Goal: Task Accomplishment & Management: Manage account settings

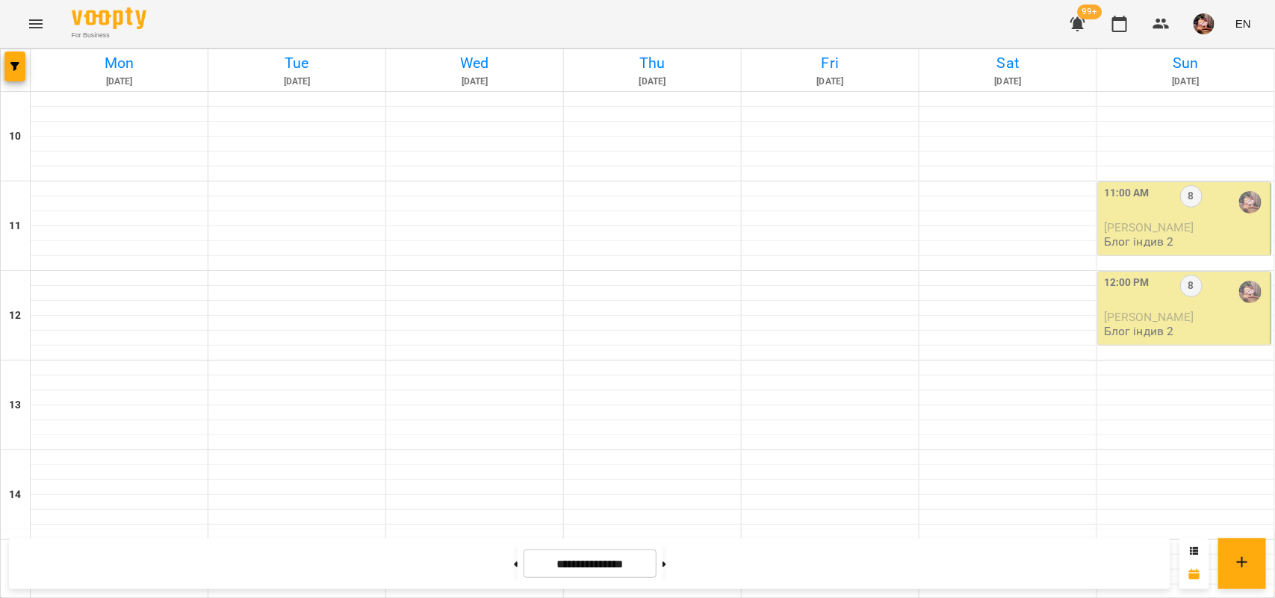
scroll to position [523, 0]
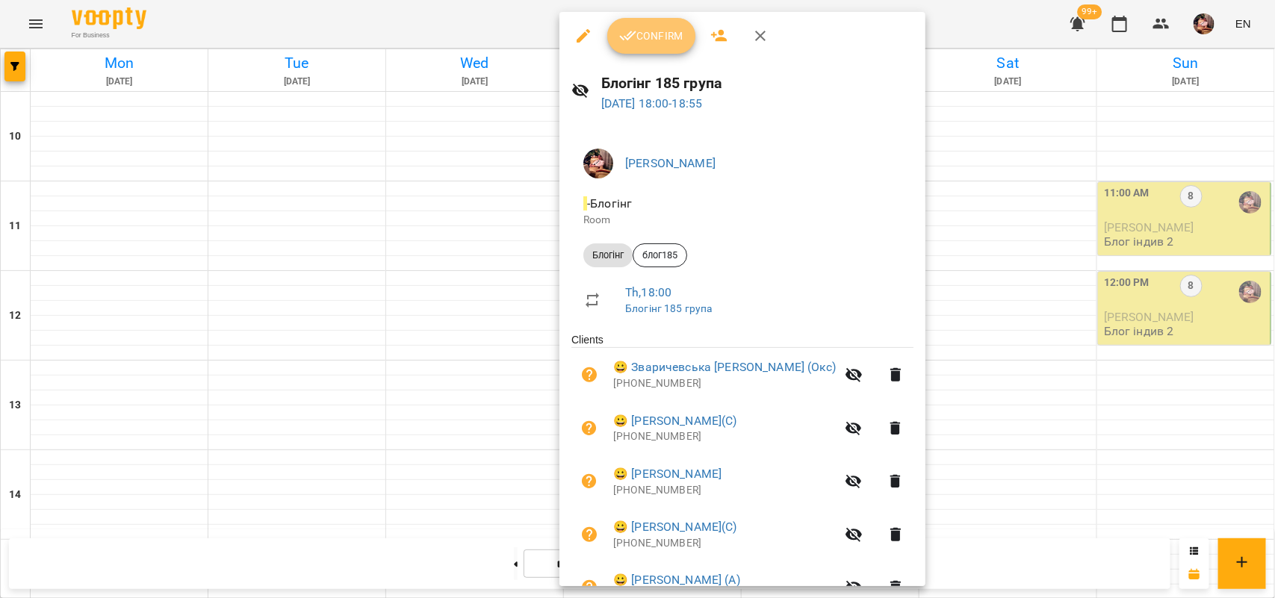
click at [651, 25] on button "Confirm" at bounding box center [651, 36] width 88 height 36
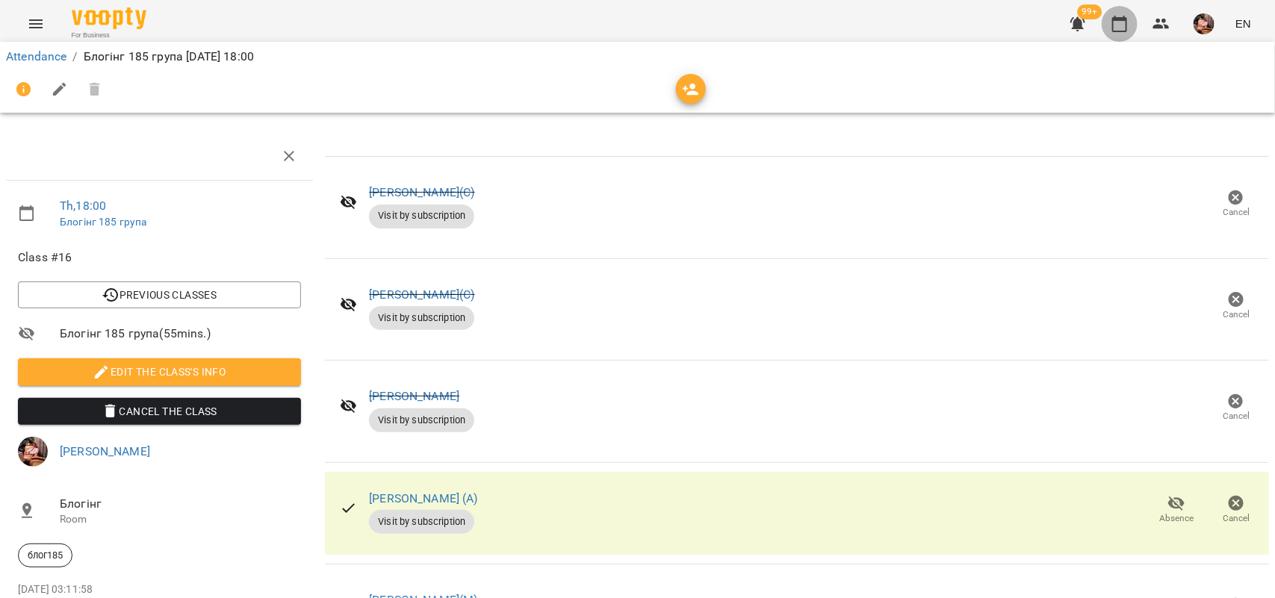
click at [1125, 21] on icon "button" at bounding box center [1120, 24] width 18 height 18
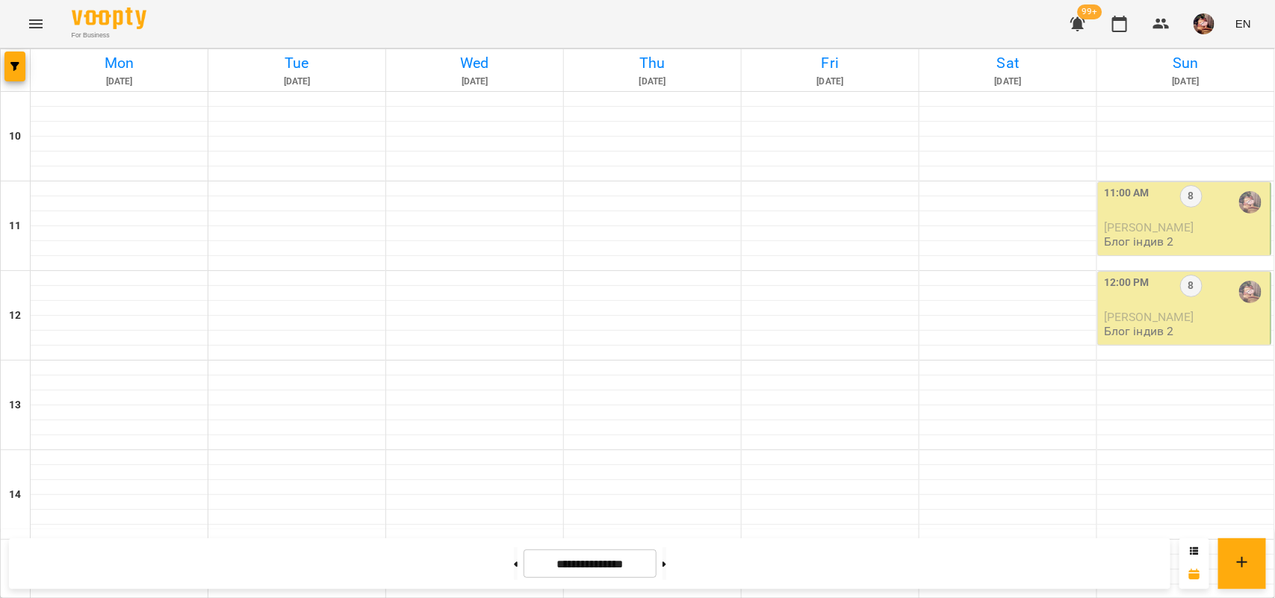
scroll to position [648, 0]
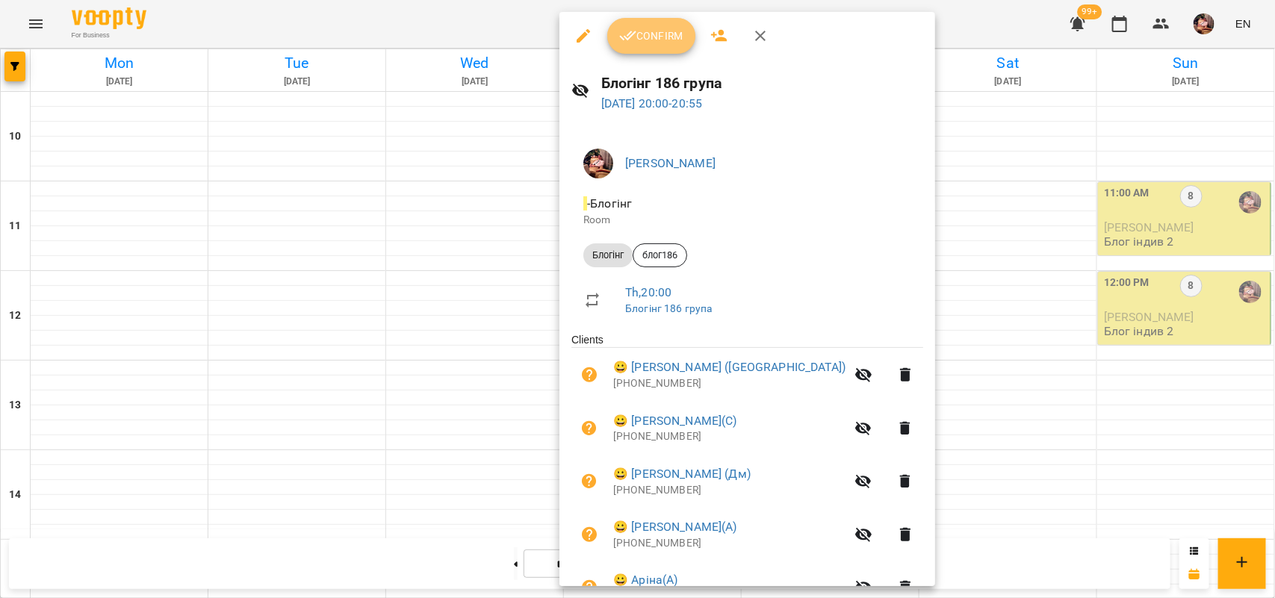
click at [640, 38] on span "Confirm" at bounding box center [651, 36] width 64 height 18
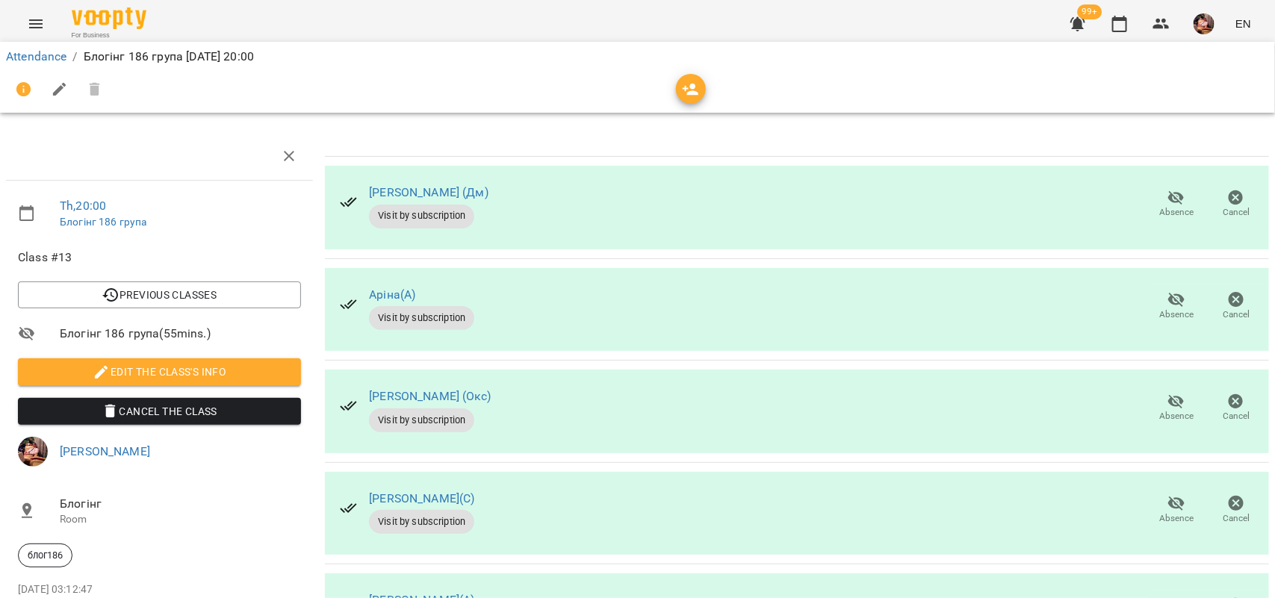
click at [1170, 209] on span "Absence" at bounding box center [1176, 212] width 34 height 13
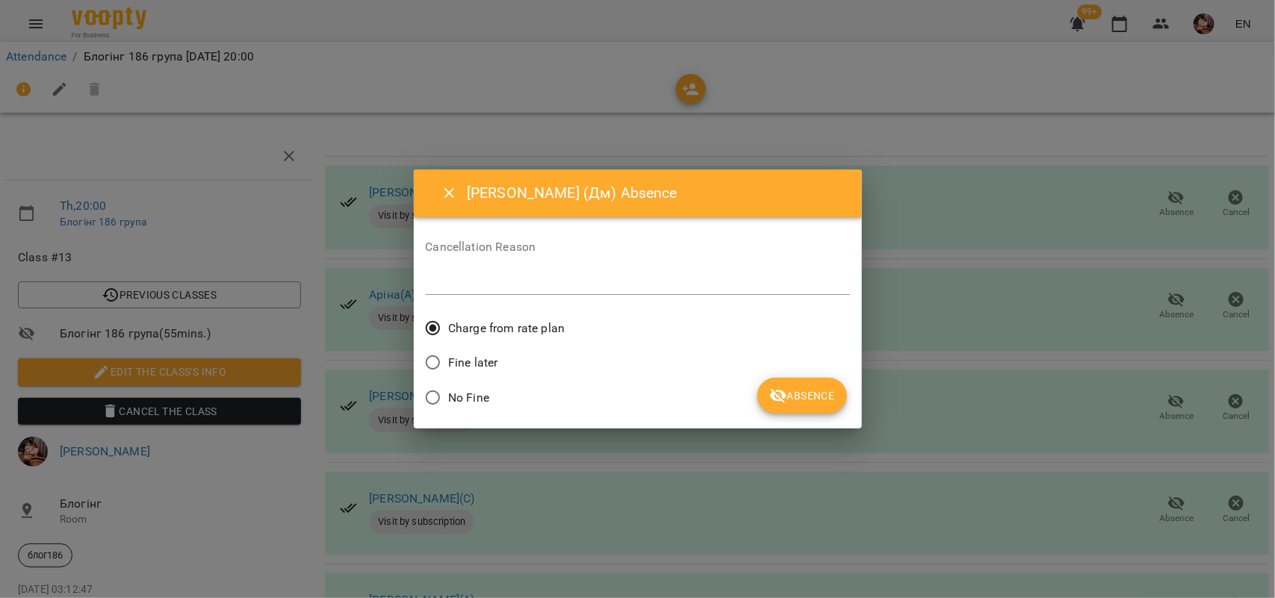
click at [459, 393] on span "No Fine" at bounding box center [468, 398] width 41 height 18
click at [790, 397] on span "Absence" at bounding box center [801, 396] width 65 height 18
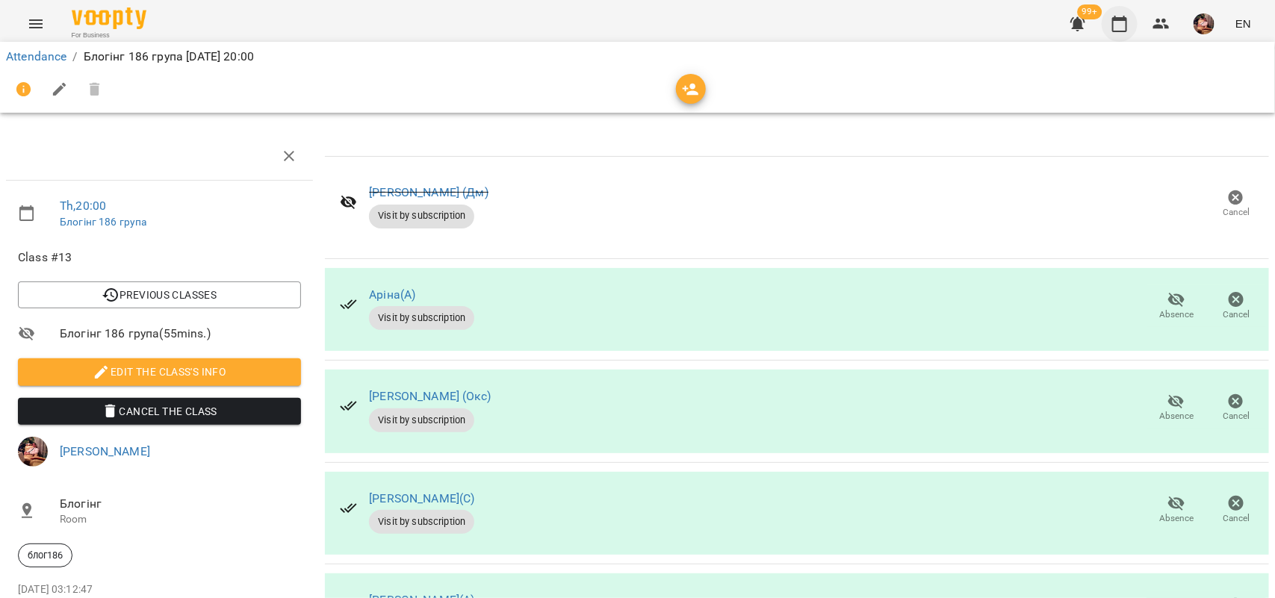
click at [1121, 26] on icon "button" at bounding box center [1120, 24] width 18 height 18
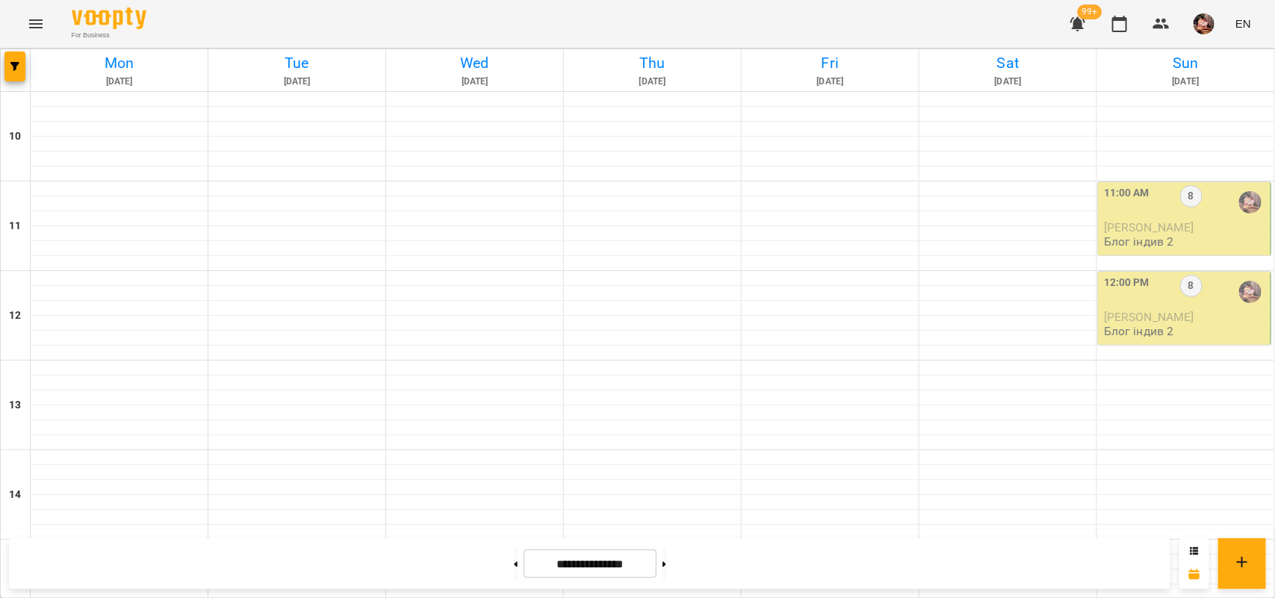
scroll to position [532, 0]
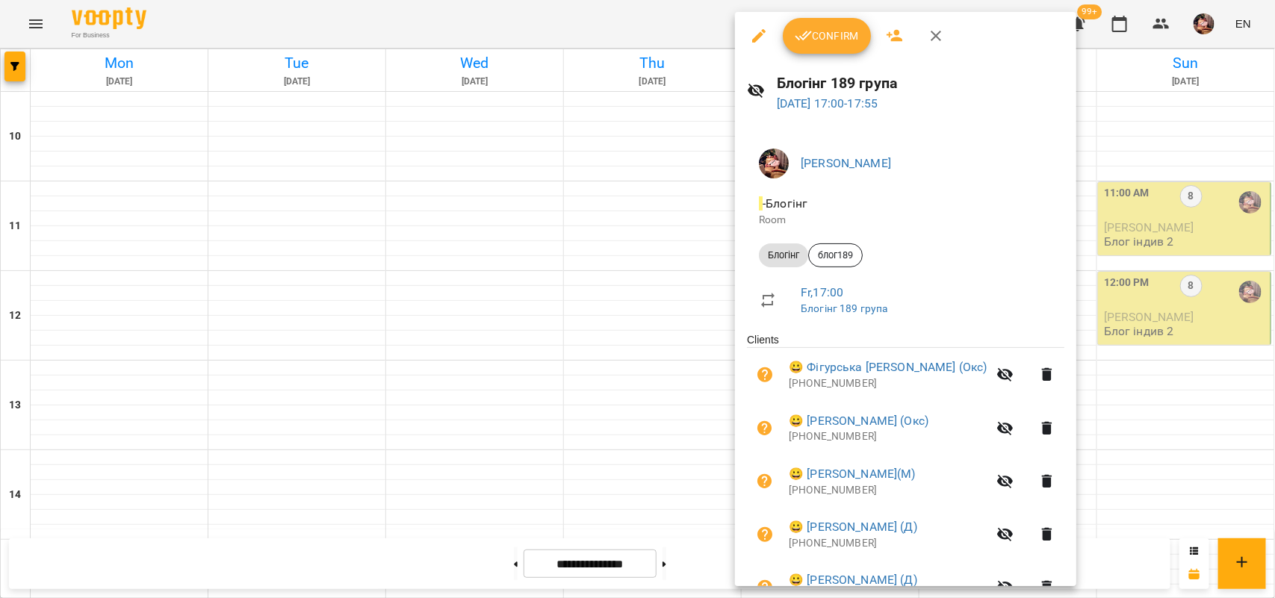
click at [809, 55] on div "Confirm" at bounding box center [905, 36] width 341 height 48
click at [815, 32] on span "Confirm" at bounding box center [827, 36] width 64 height 18
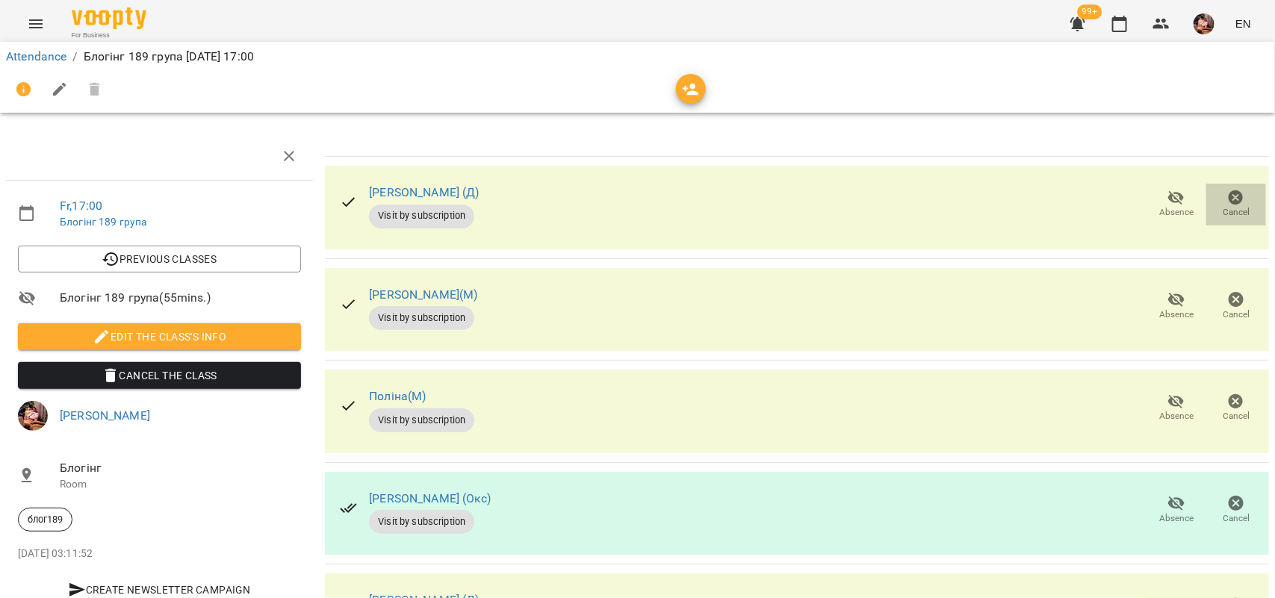
click at [1223, 208] on span "Cancel" at bounding box center [1236, 212] width 27 height 13
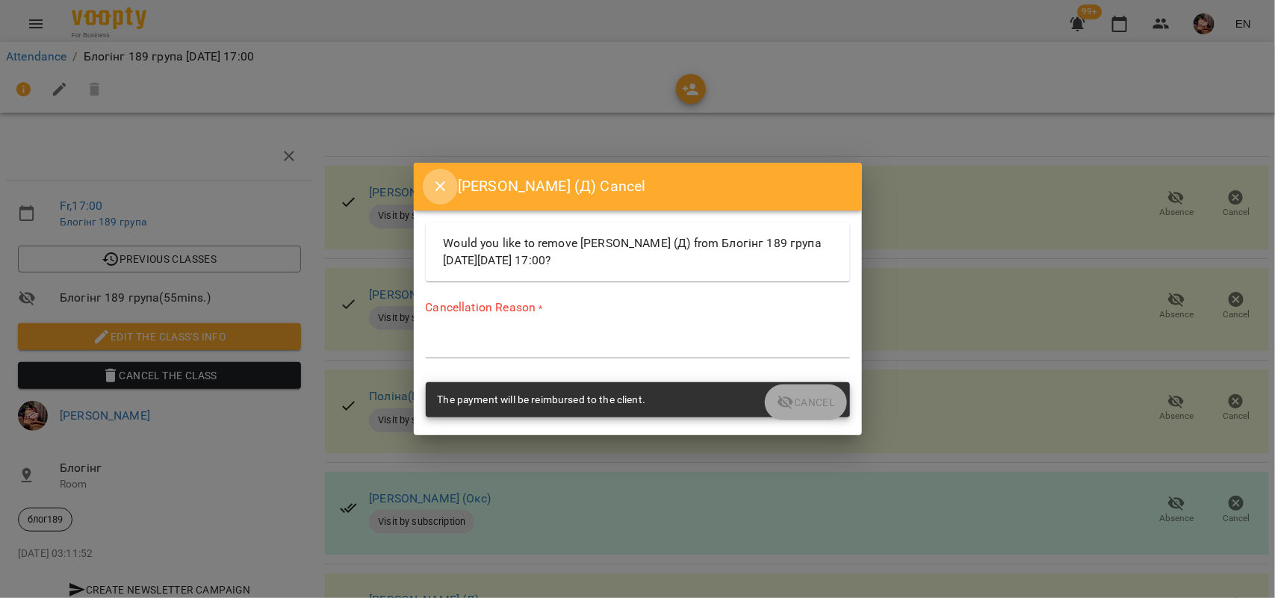
click at [441, 188] on icon "Close" at bounding box center [441, 187] width 18 height 18
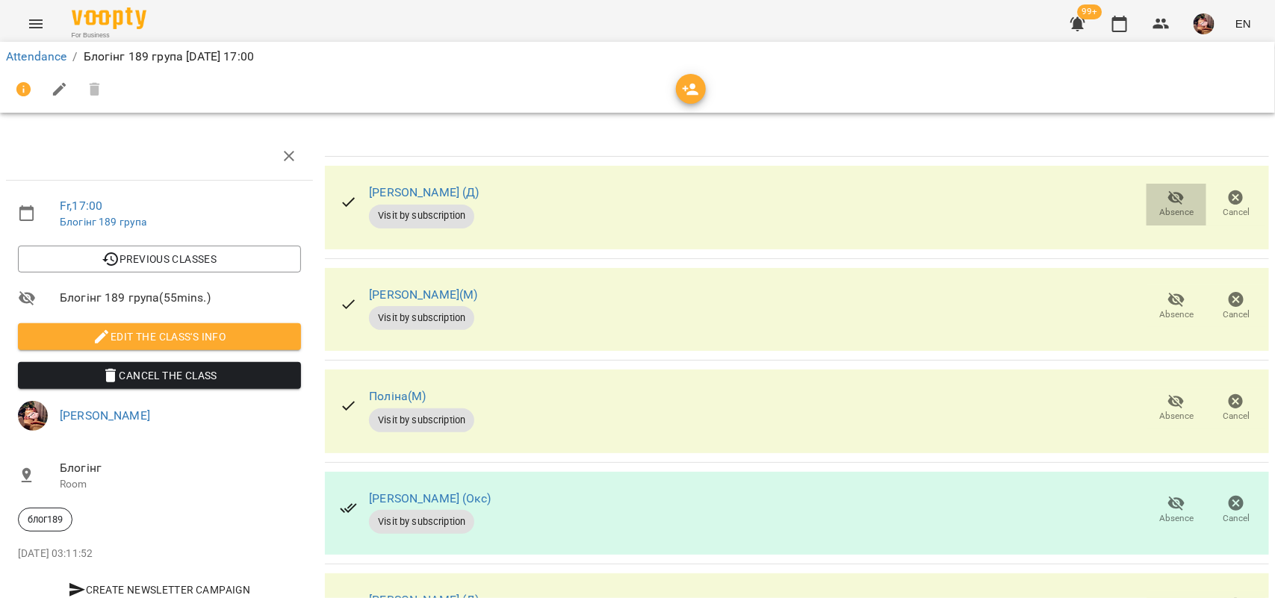
click at [1159, 206] on span "Absence" at bounding box center [1176, 212] width 34 height 13
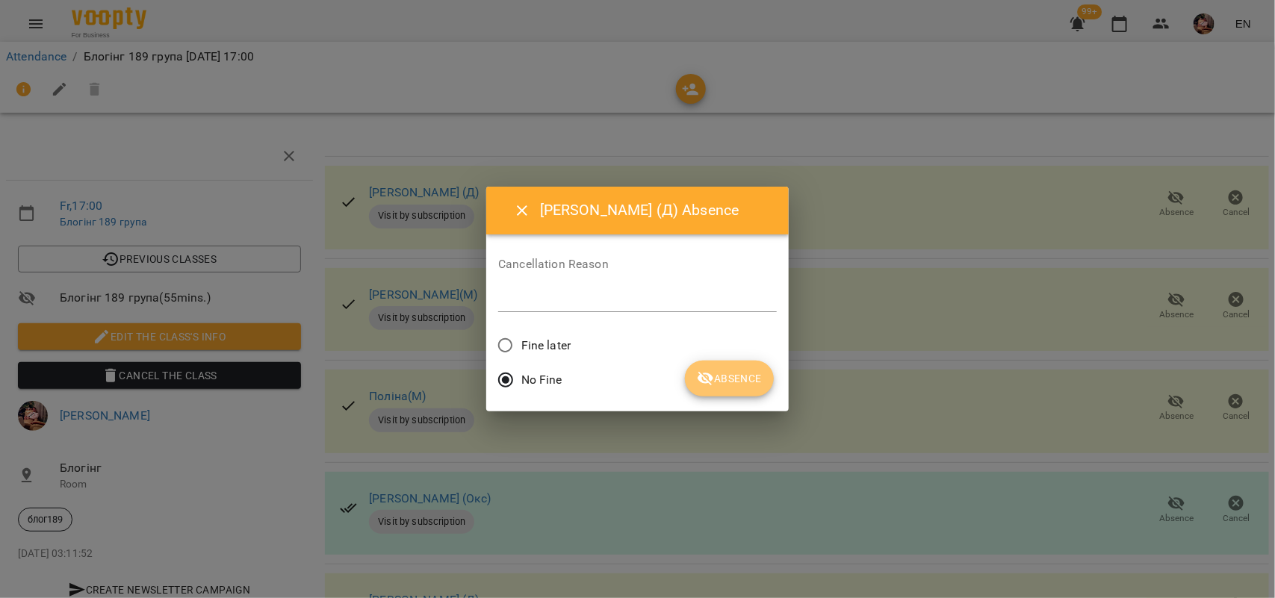
click at [726, 378] on span "Absence" at bounding box center [729, 379] width 65 height 18
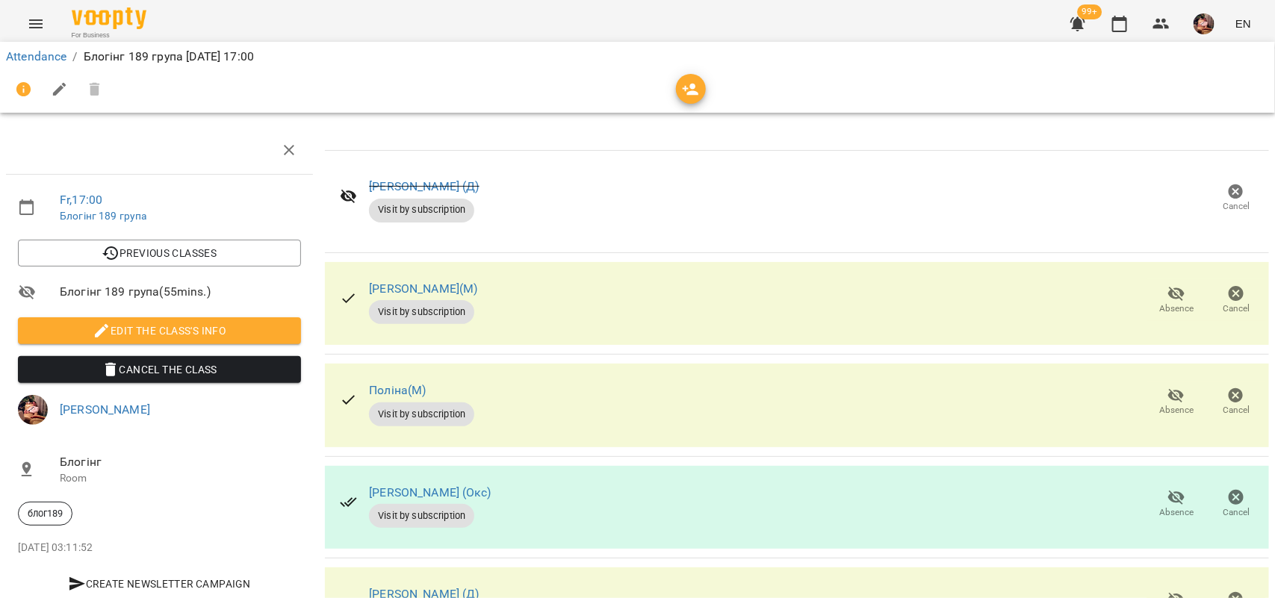
scroll to position [93, 0]
click at [1150, 382] on button "Absence" at bounding box center [1177, 403] width 60 height 42
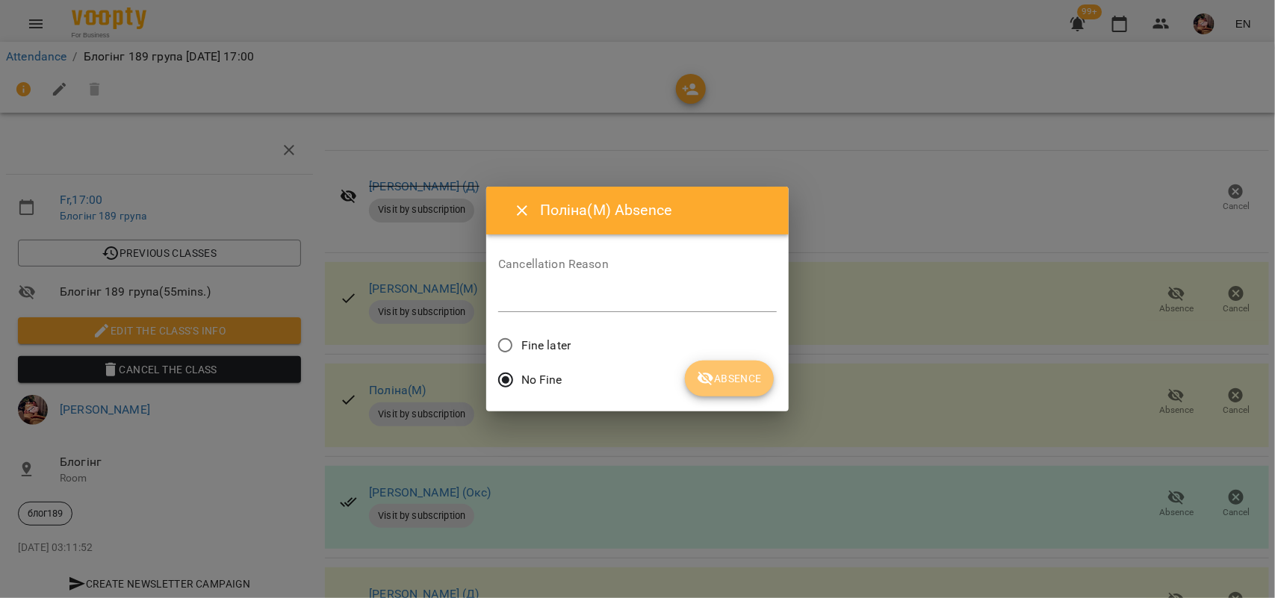
click at [723, 367] on button "Absence" at bounding box center [729, 379] width 89 height 36
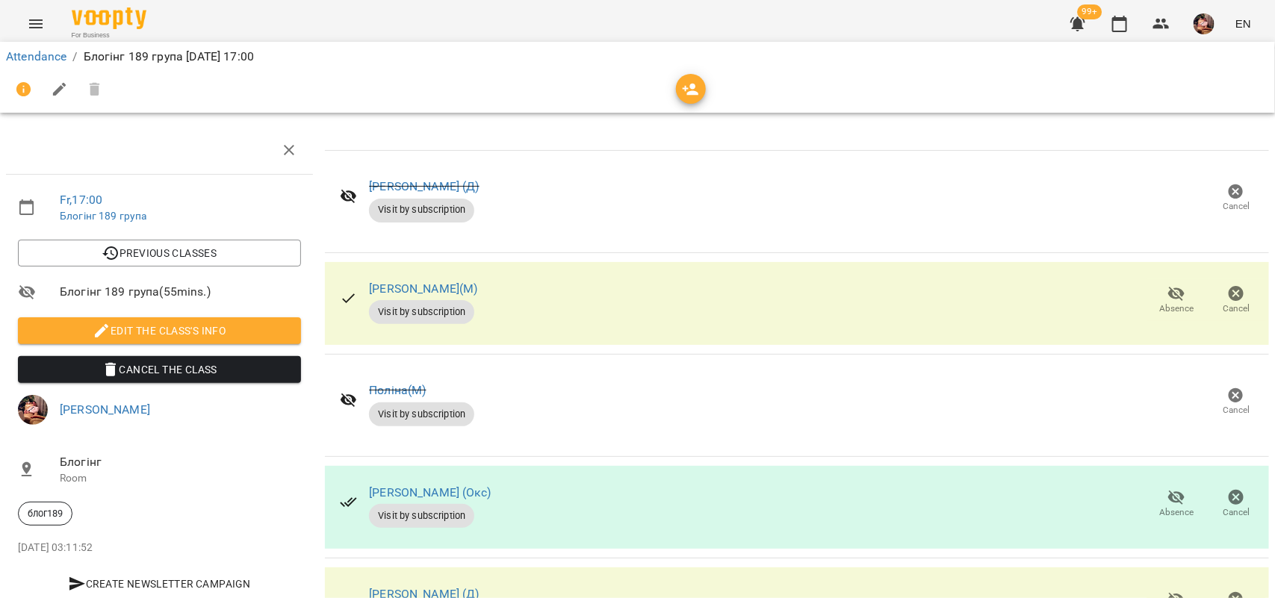
click at [1177, 303] on span "Absence" at bounding box center [1176, 309] width 34 height 13
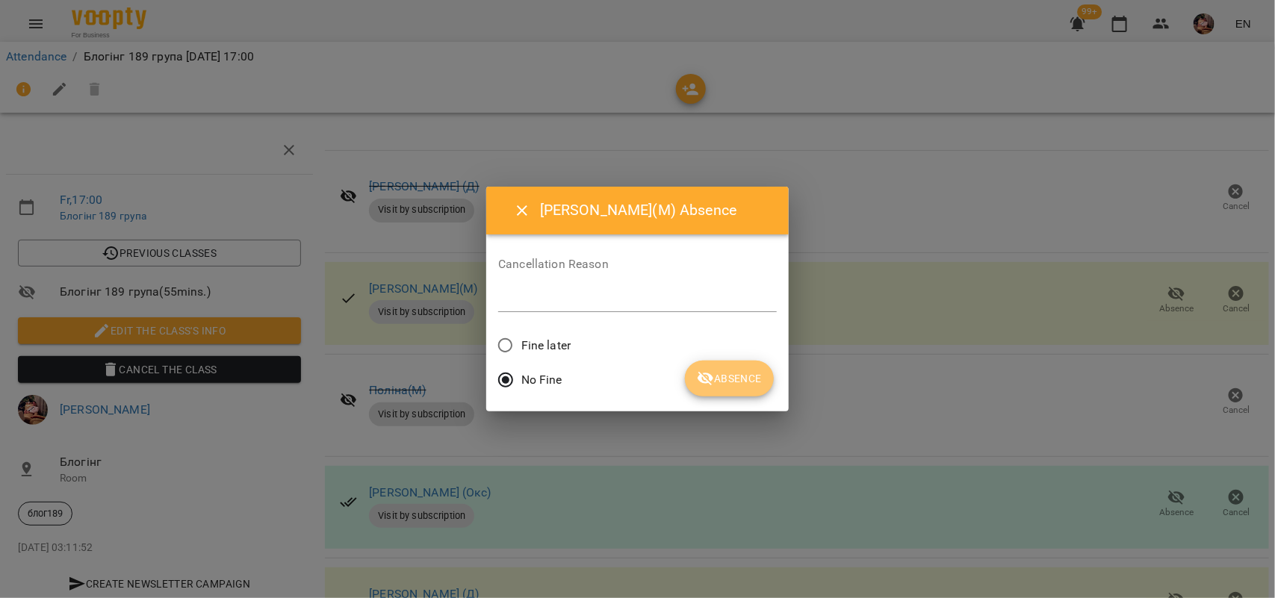
click at [692, 392] on button "Absence" at bounding box center [729, 379] width 89 height 36
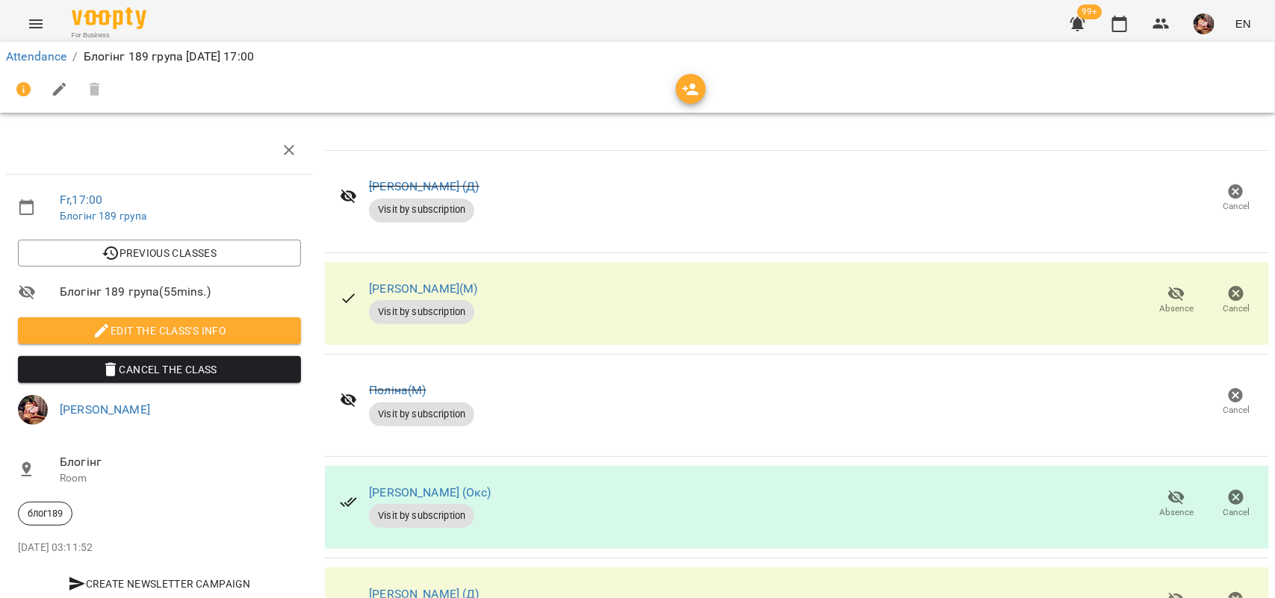
scroll to position [0, 0]
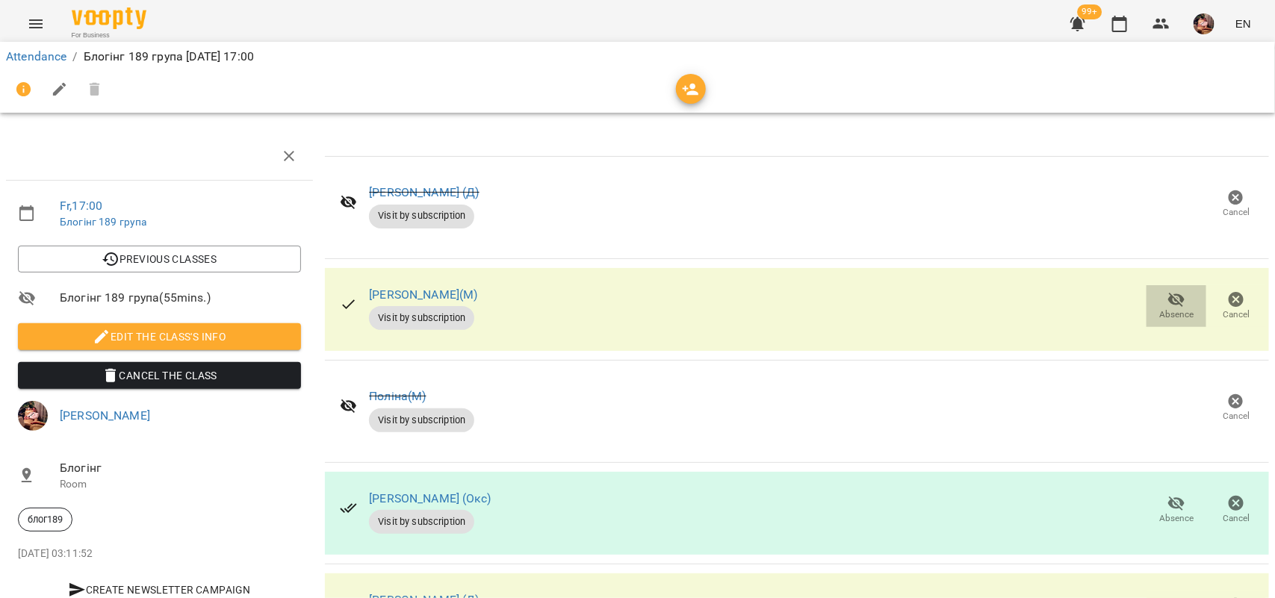
click at [1168, 292] on icon "button" at bounding box center [1177, 300] width 18 height 18
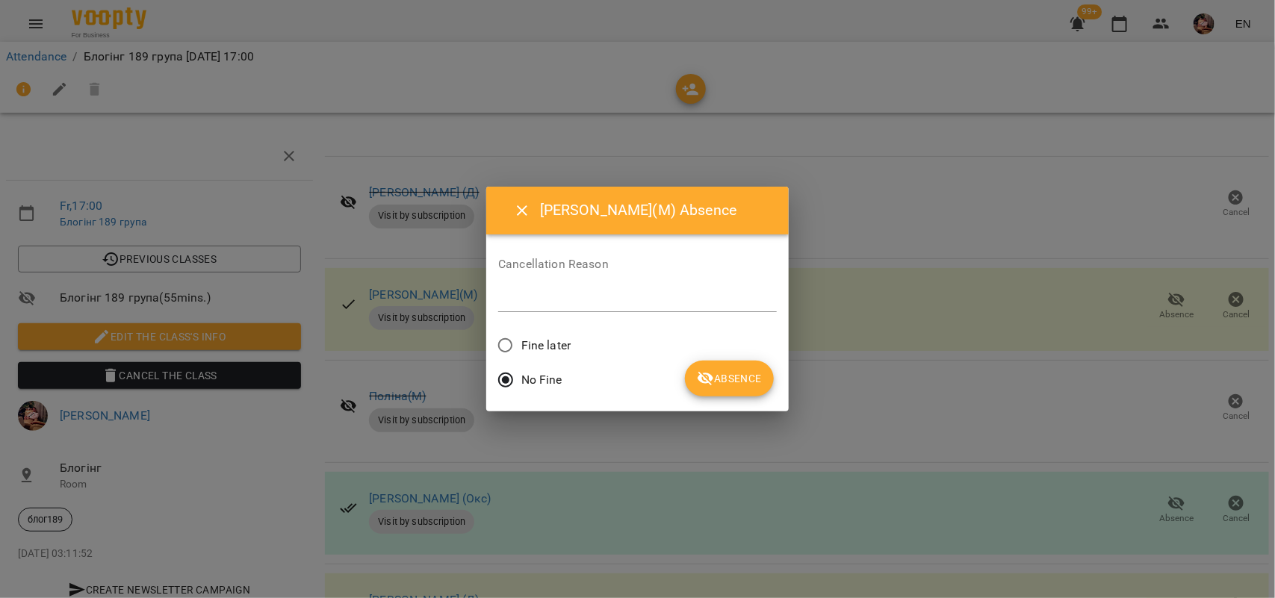
click at [697, 375] on icon "submit" at bounding box center [706, 379] width 18 height 18
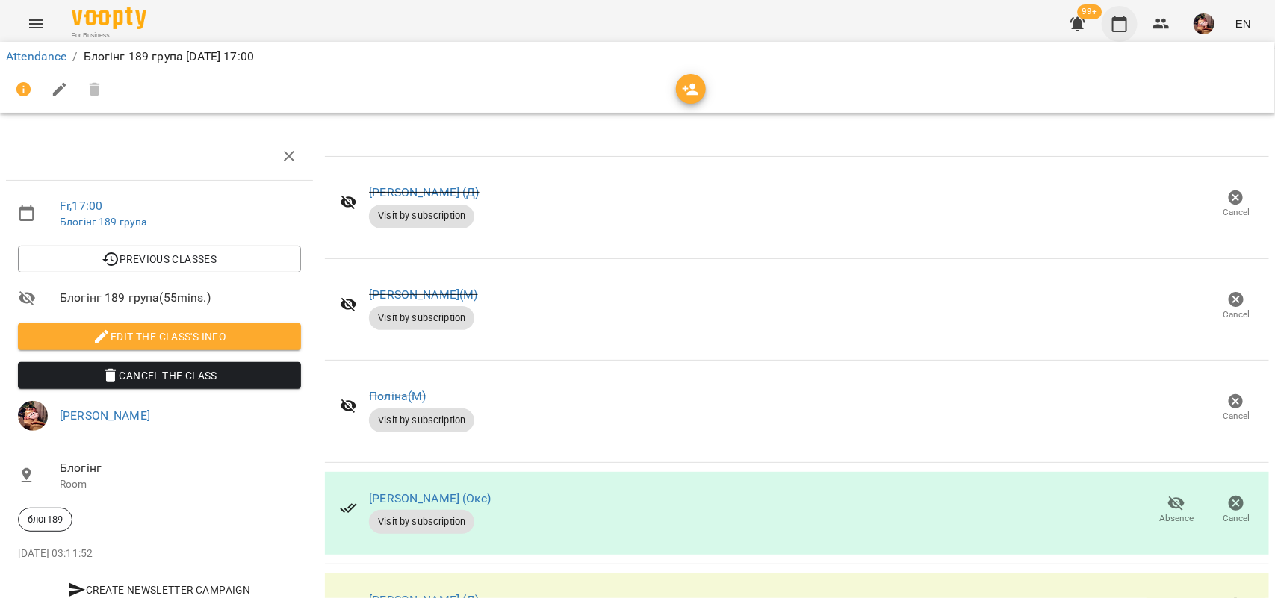
click at [1123, 24] on icon "button" at bounding box center [1120, 24] width 18 height 18
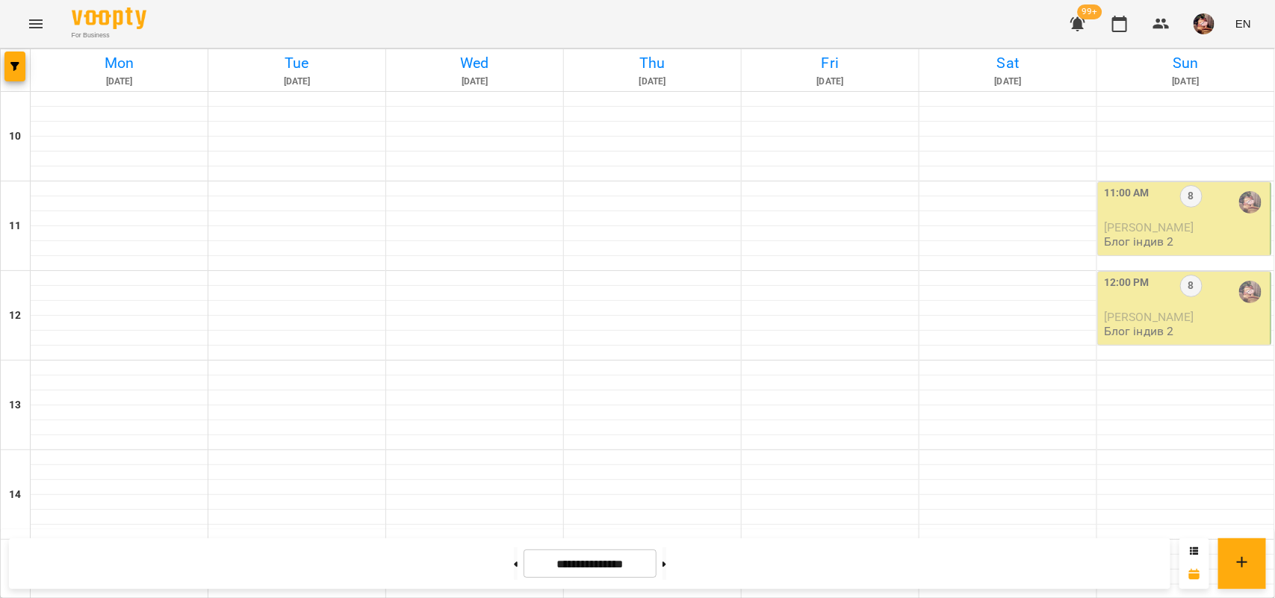
scroll to position [513, 0]
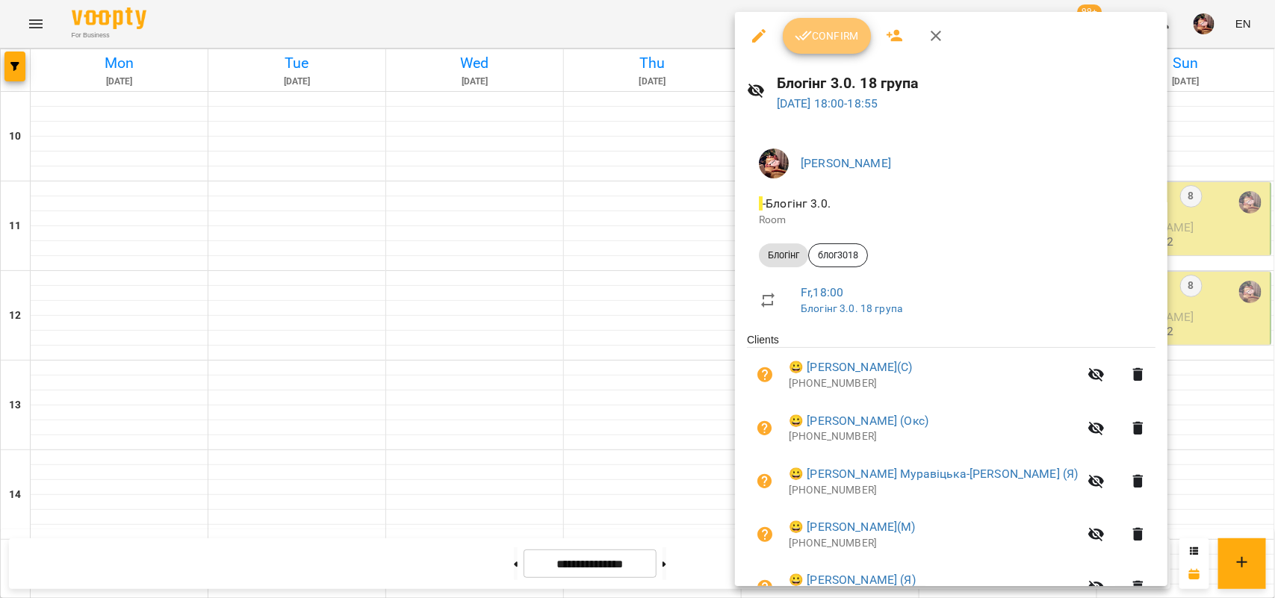
click at [829, 38] on span "Confirm" at bounding box center [827, 36] width 64 height 18
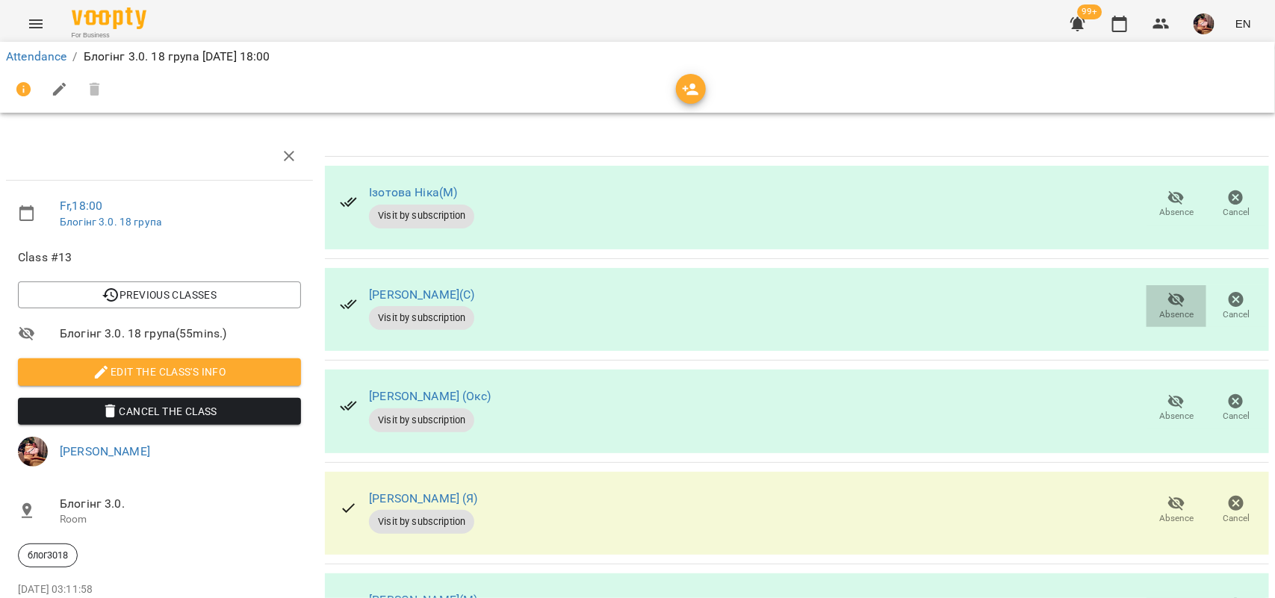
click at [1168, 296] on icon "button" at bounding box center [1177, 300] width 18 height 18
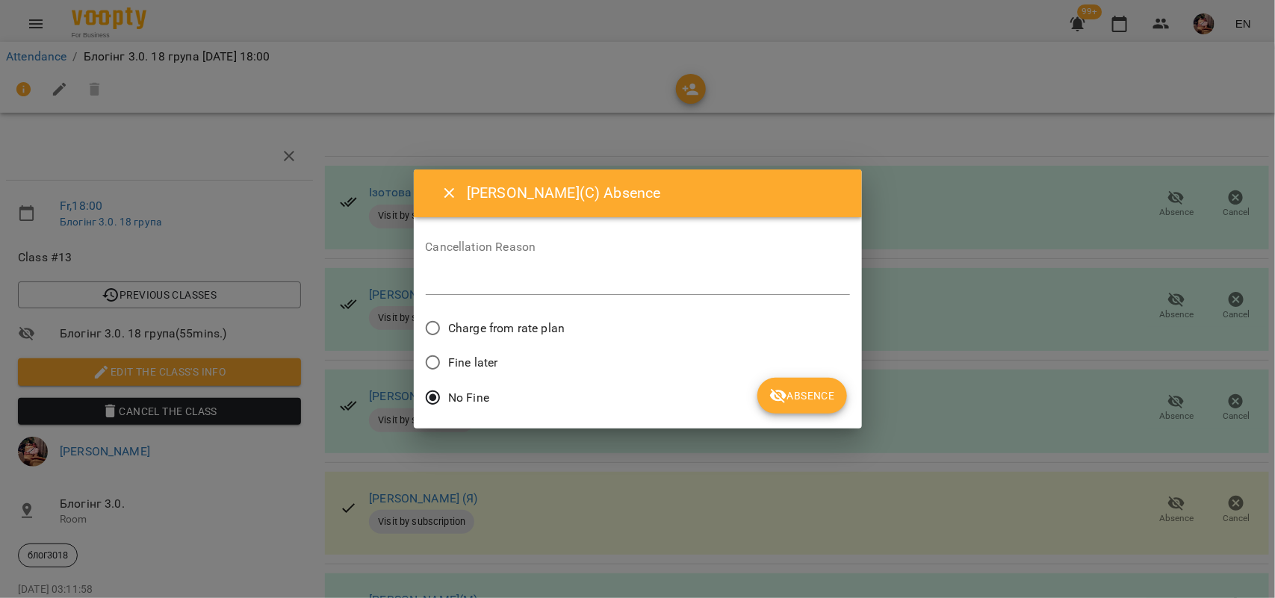
click at [841, 406] on button "Absence" at bounding box center [801, 396] width 89 height 36
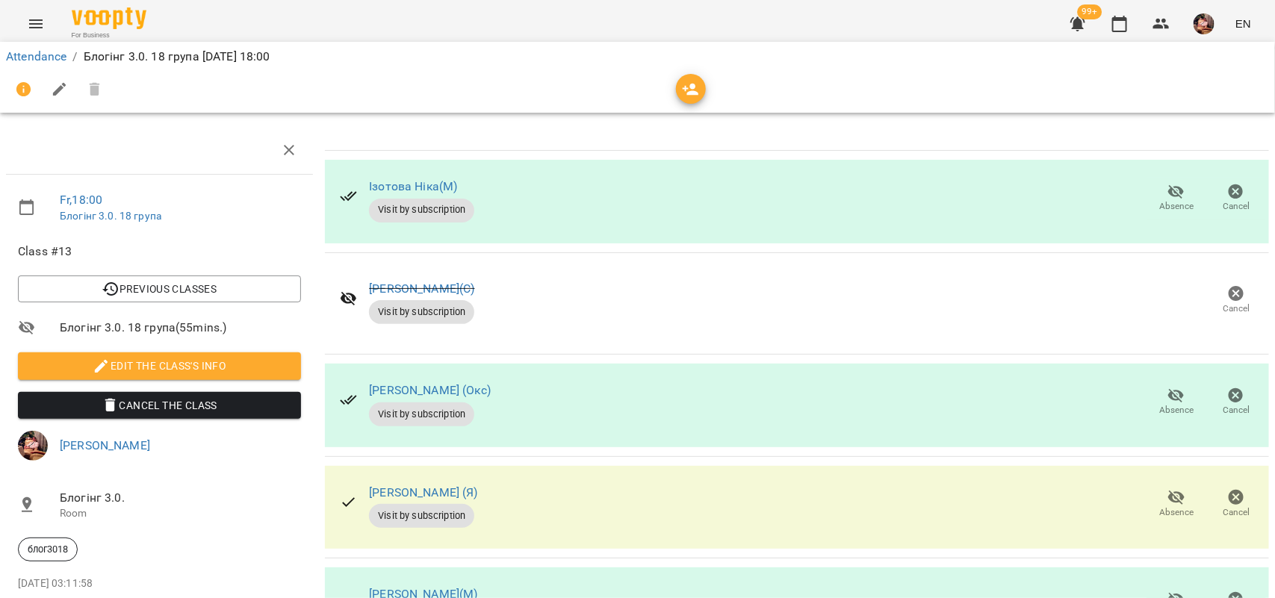
scroll to position [300, 0]
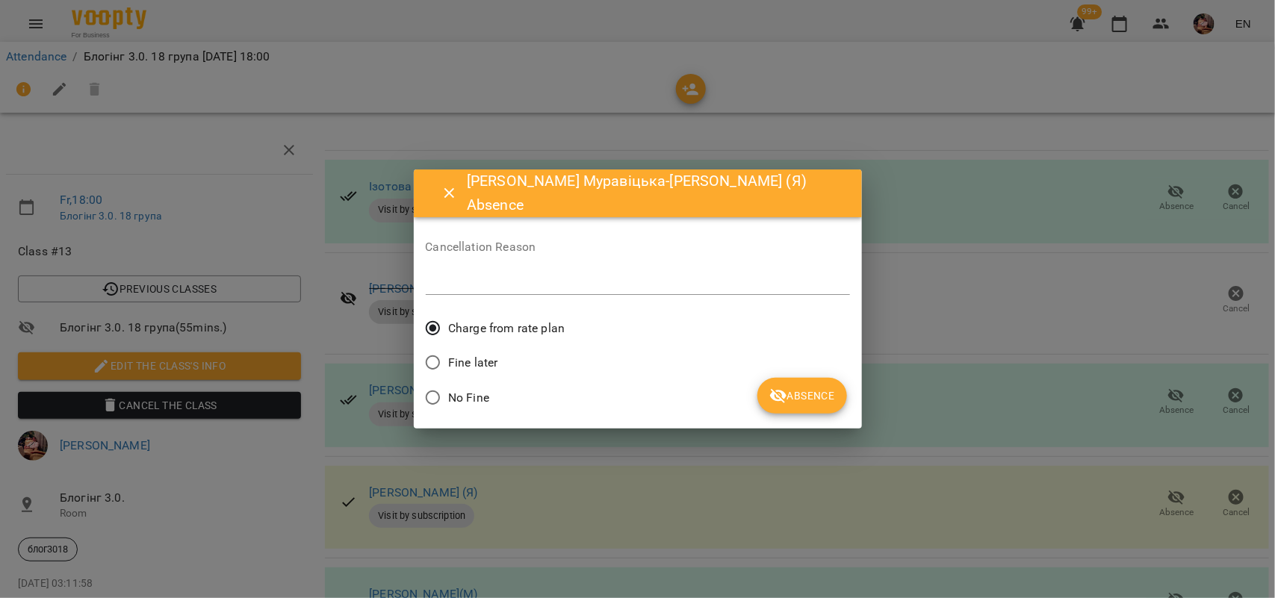
click at [449, 402] on span "No Fine" at bounding box center [468, 398] width 41 height 18
click at [833, 397] on span "Absence" at bounding box center [801, 396] width 65 height 18
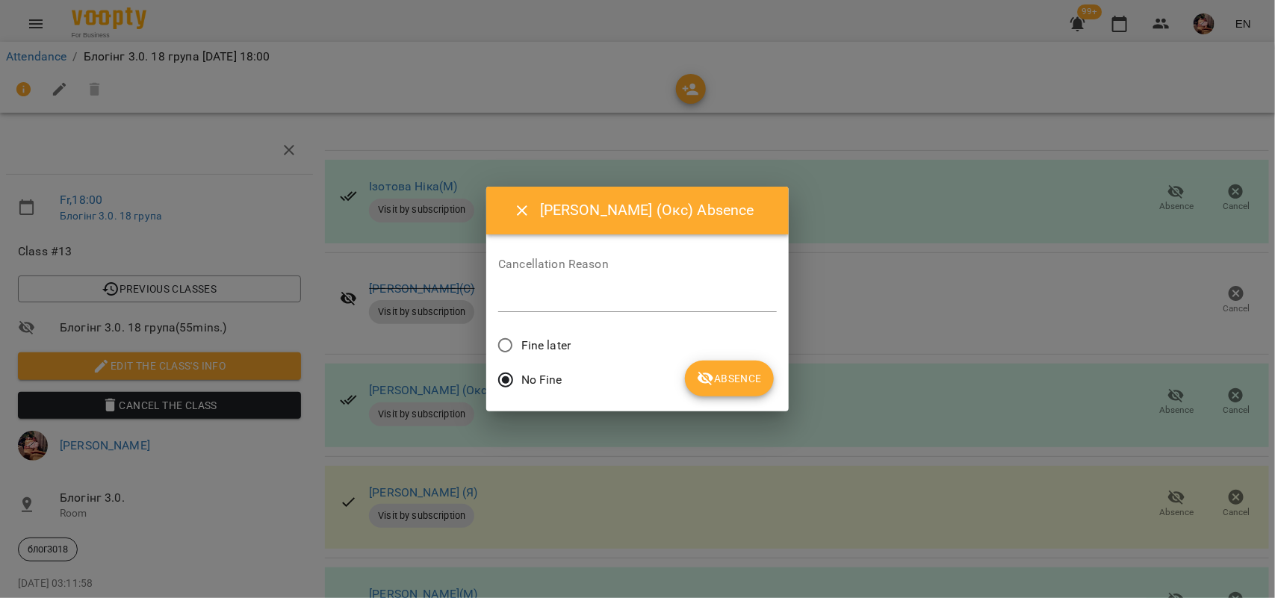
click at [744, 376] on span "Absence" at bounding box center [729, 379] width 65 height 18
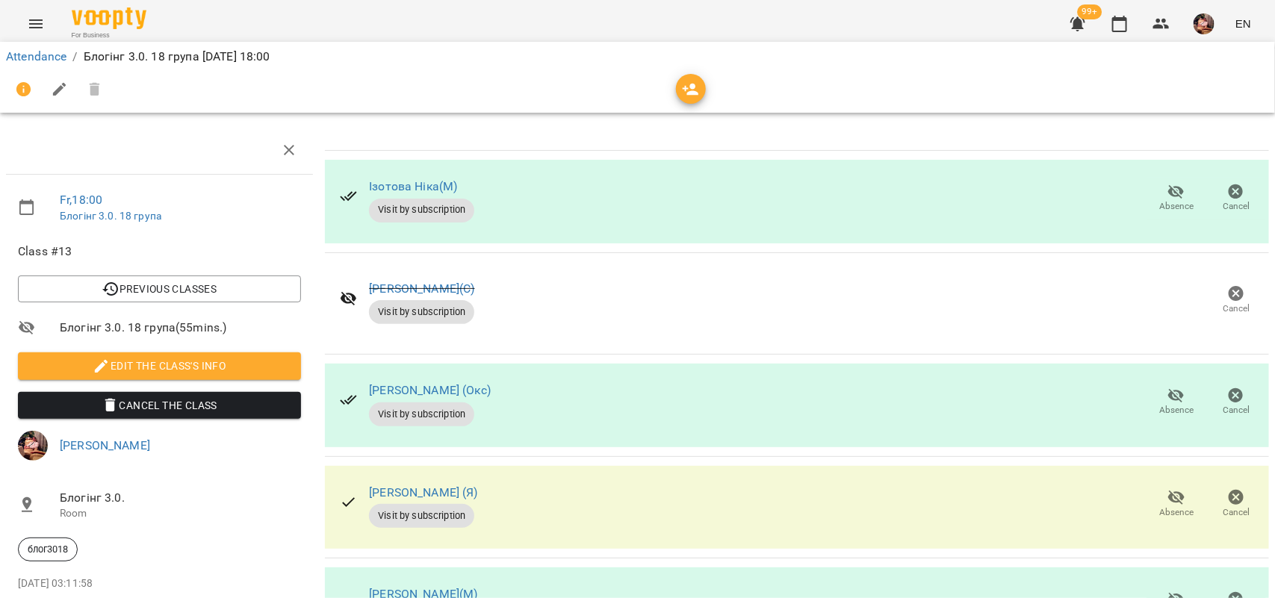
scroll to position [0, 0]
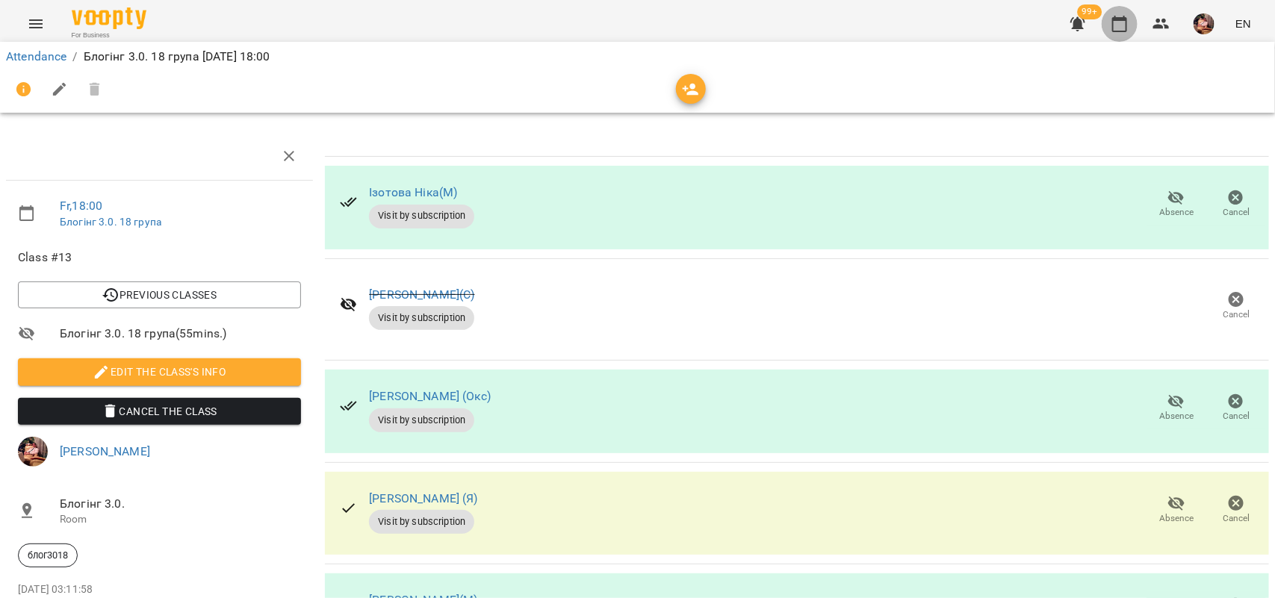
click at [1118, 20] on icon "button" at bounding box center [1119, 24] width 15 height 16
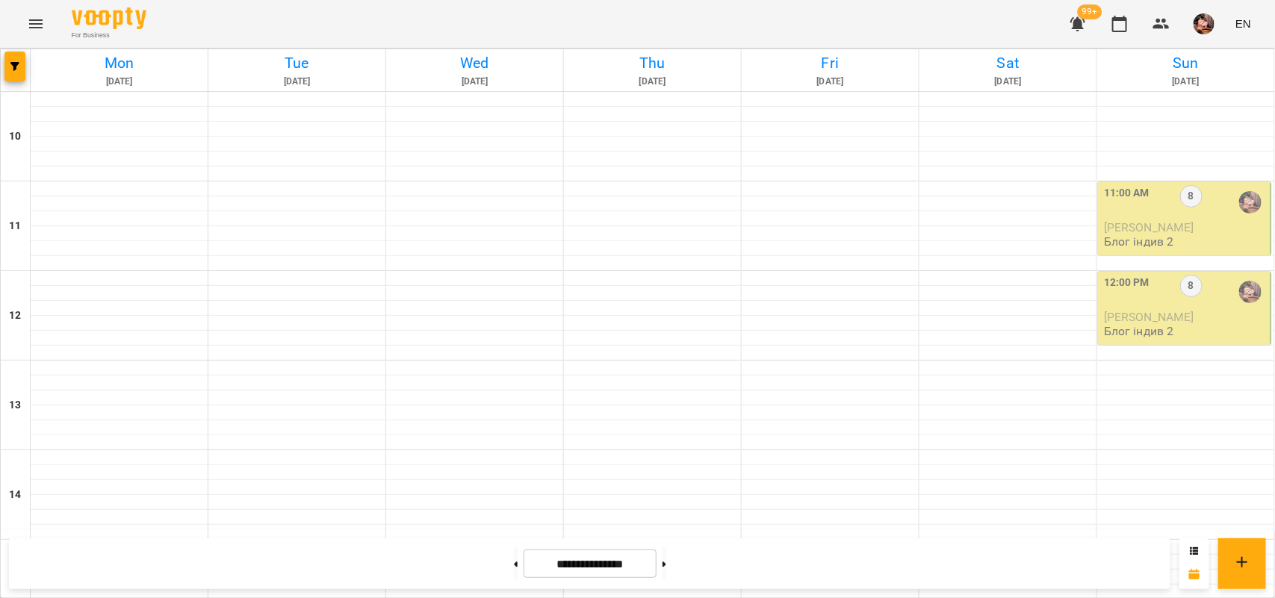
scroll to position [636, 0]
